Goal: Navigation & Orientation: Find specific page/section

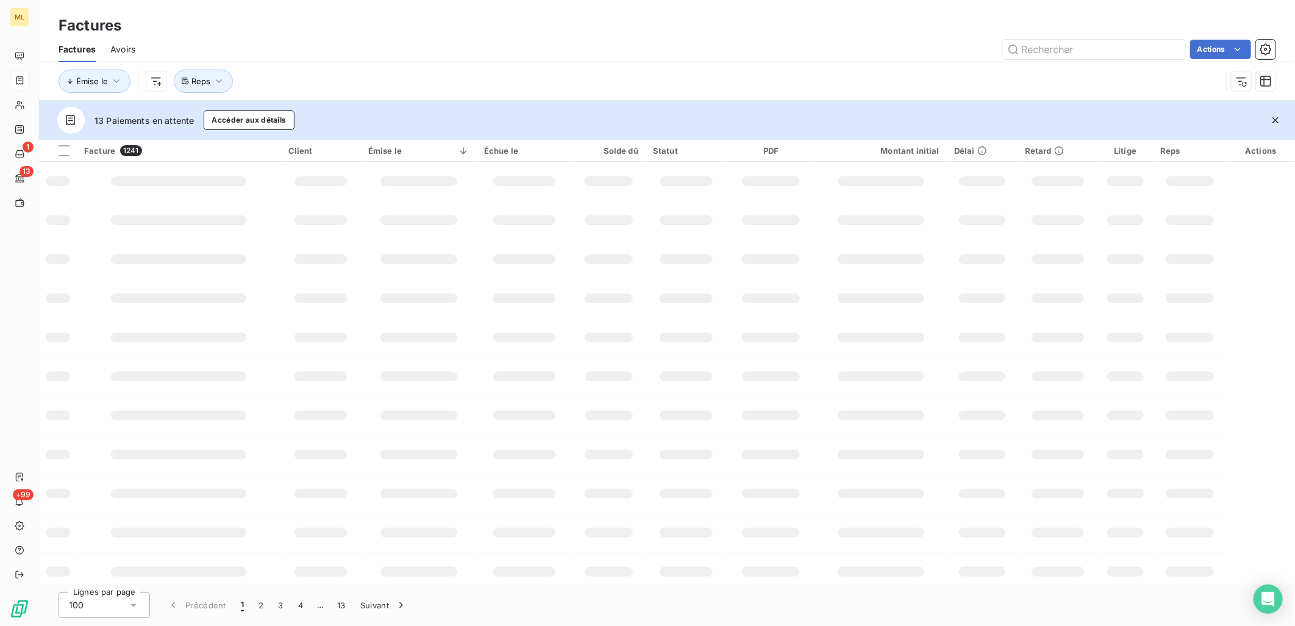
click at [559, 37] on div "Factures Avoirs Actions" at bounding box center [667, 50] width 1256 height 26
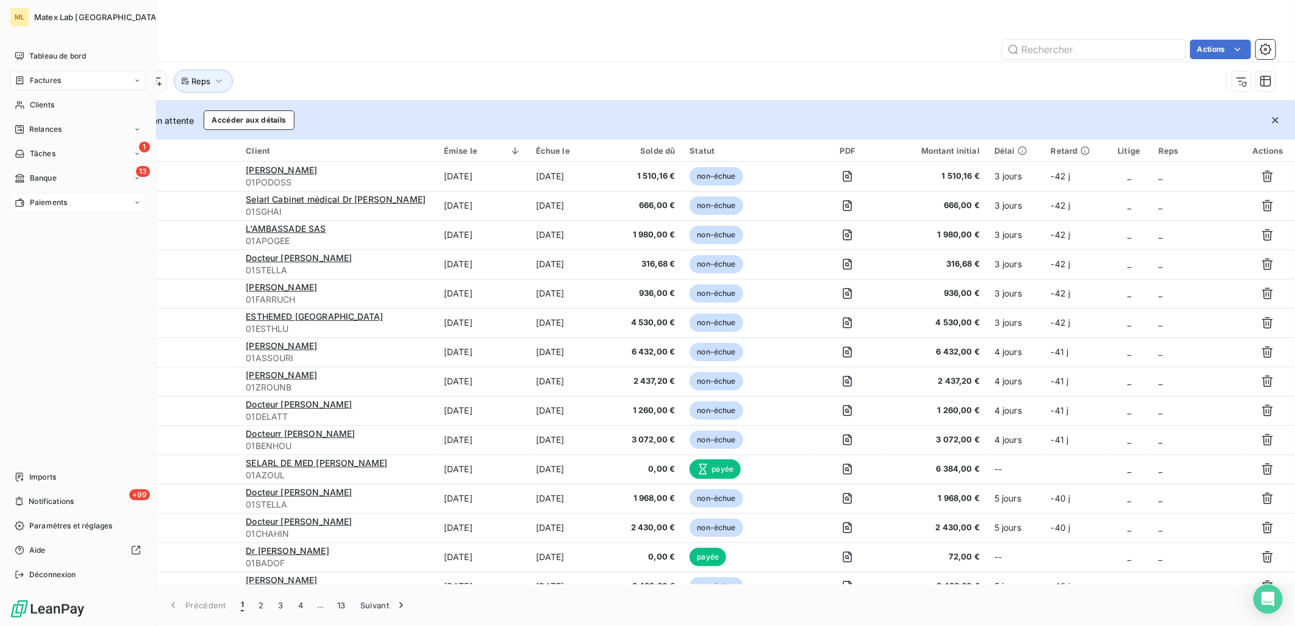
click at [64, 204] on span "Paiements" at bounding box center [48, 202] width 37 height 11
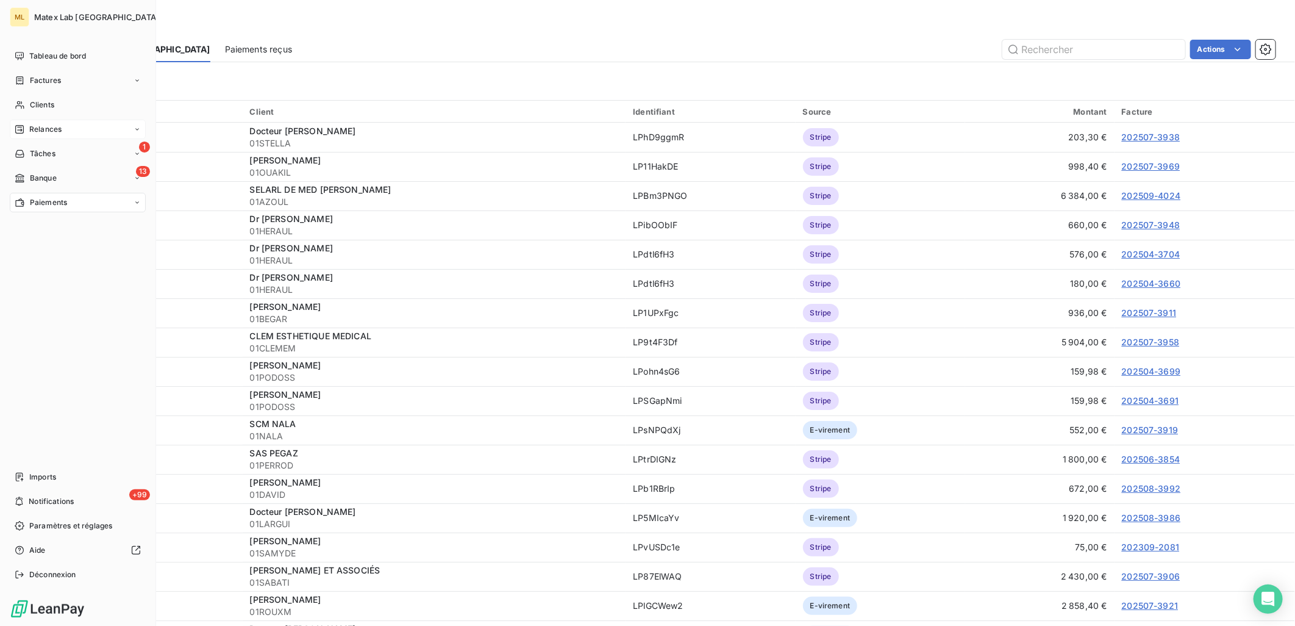
click at [51, 131] on span "Relances" at bounding box center [45, 129] width 32 height 11
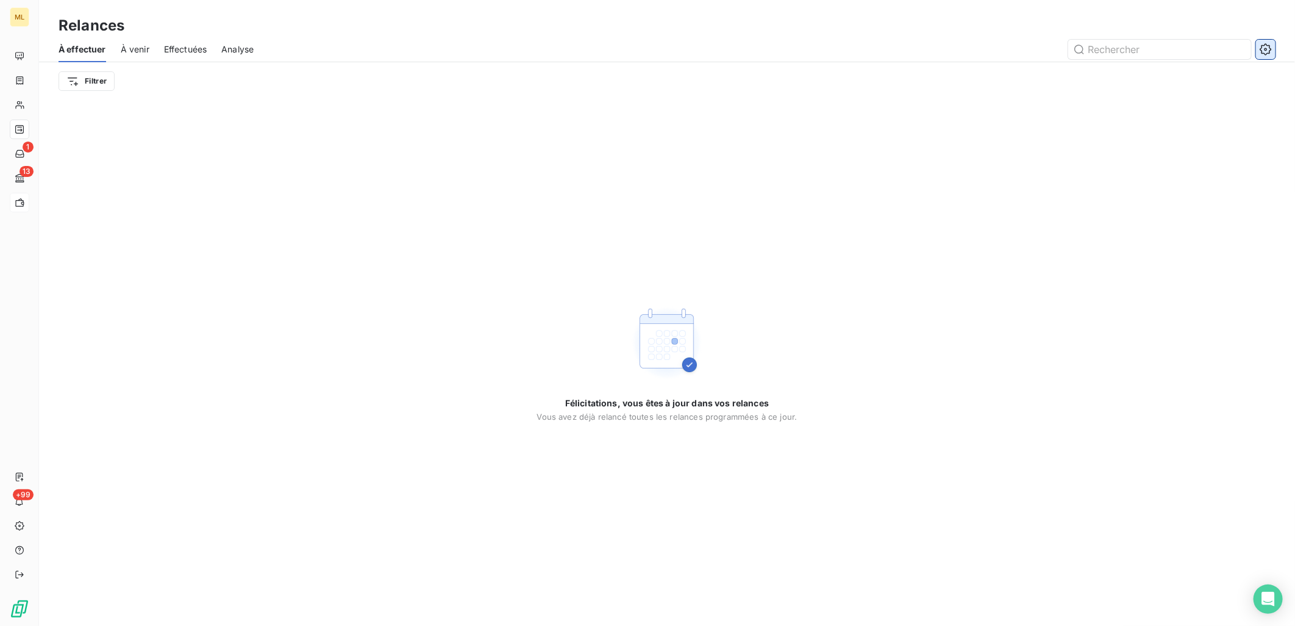
click at [1270, 49] on icon "button" at bounding box center [1266, 49] width 12 height 12
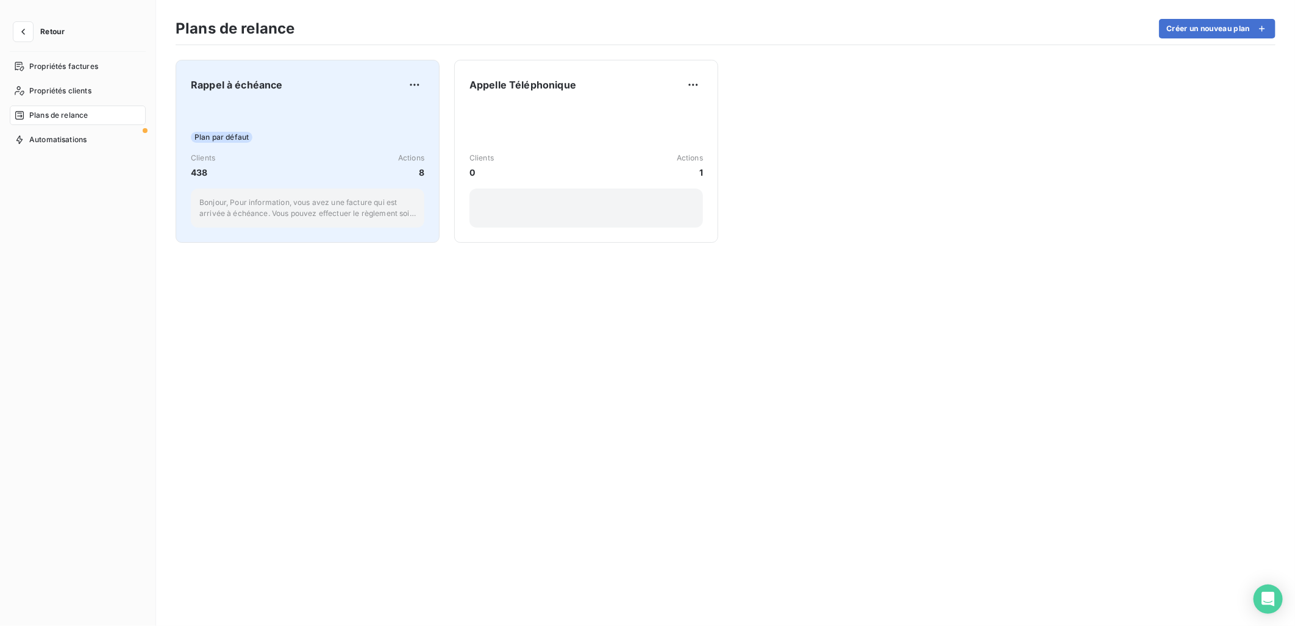
click at [370, 154] on div "Clients 438 Actions 8" at bounding box center [308, 165] width 234 height 26
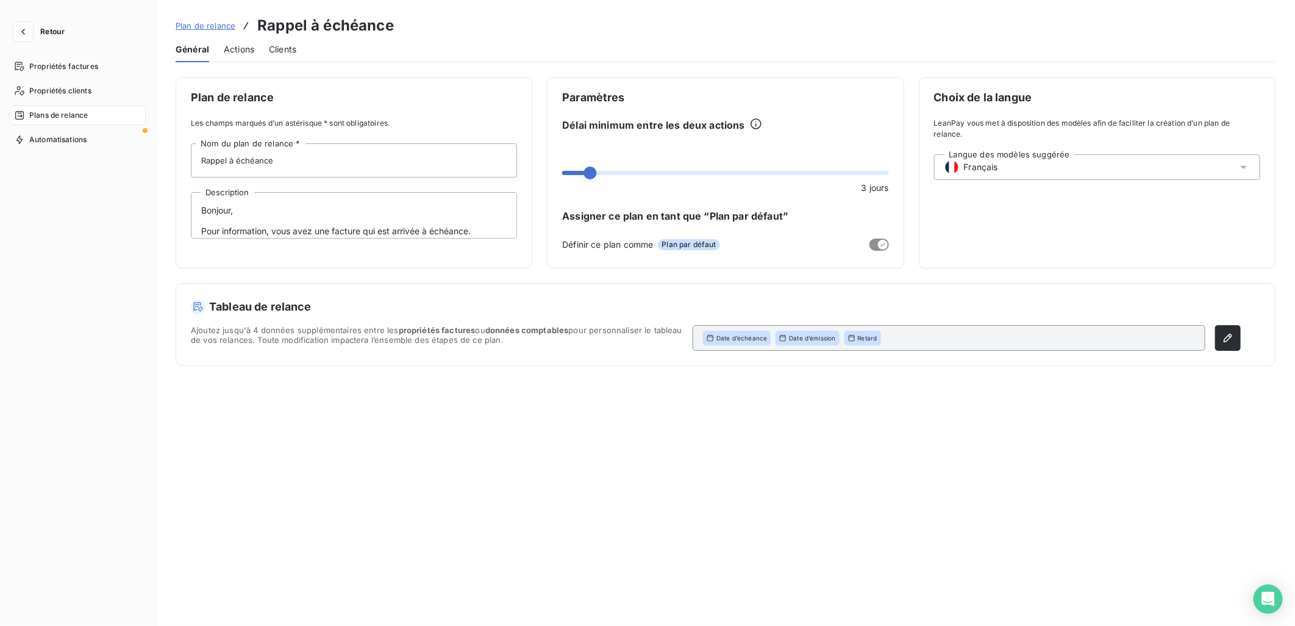
click at [241, 46] on span "Actions" at bounding box center [239, 49] width 30 height 12
